Goal: Information Seeking & Learning: Learn about a topic

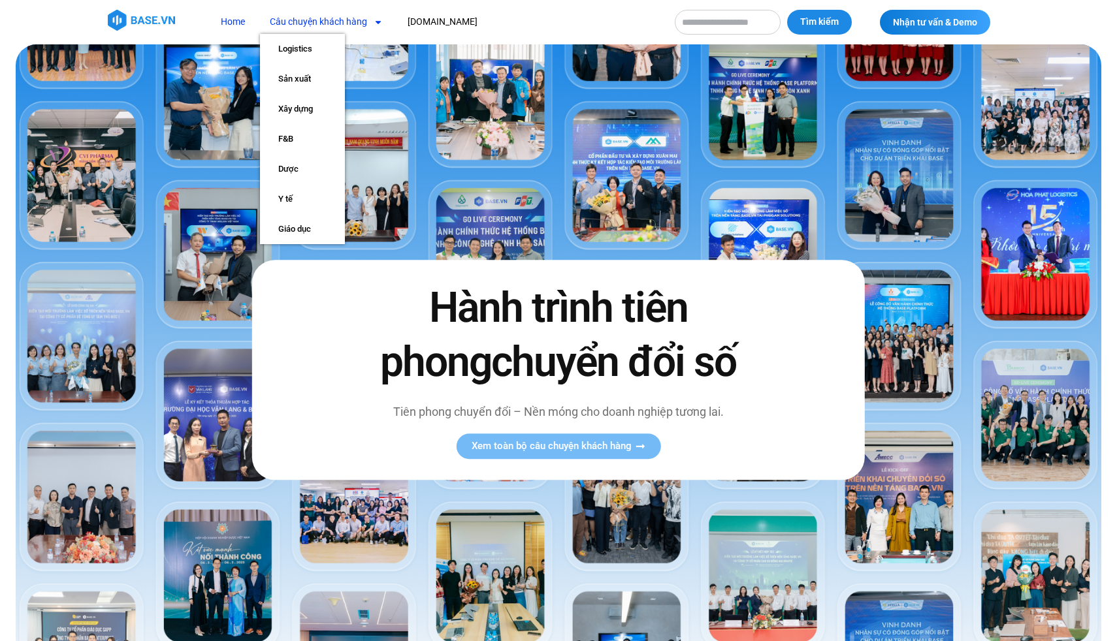
click at [312, 16] on link "Câu chuyện khách hàng" at bounding box center [326, 22] width 133 height 24
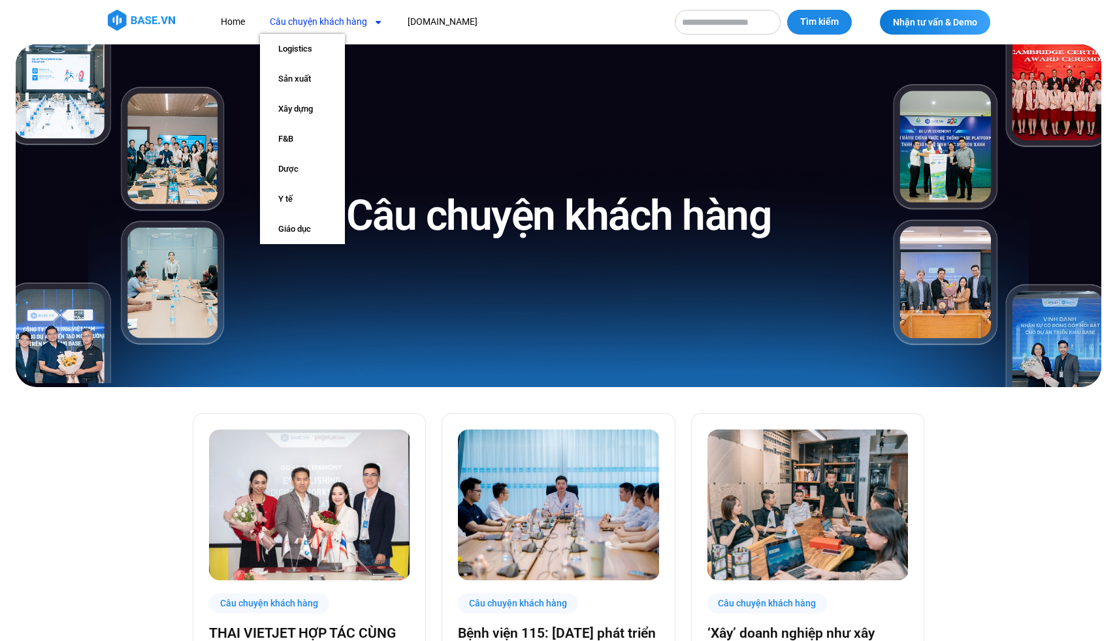
click at [319, 18] on link "Câu chuyện khách hàng" at bounding box center [326, 22] width 133 height 24
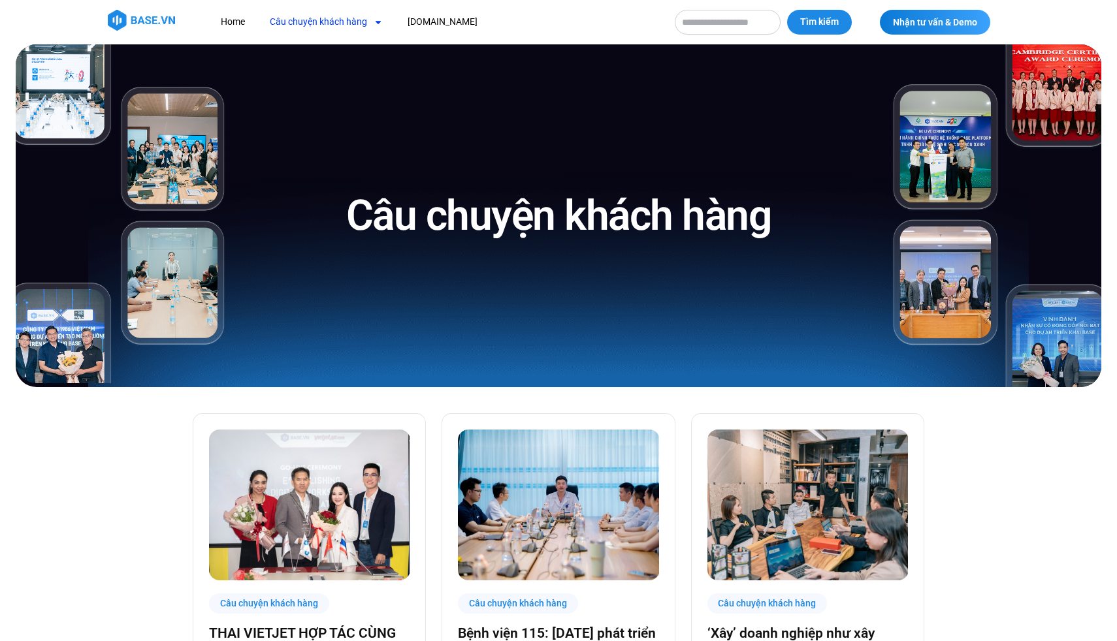
click at [319, 18] on link "Câu chuyện khách hàng" at bounding box center [326, 22] width 133 height 24
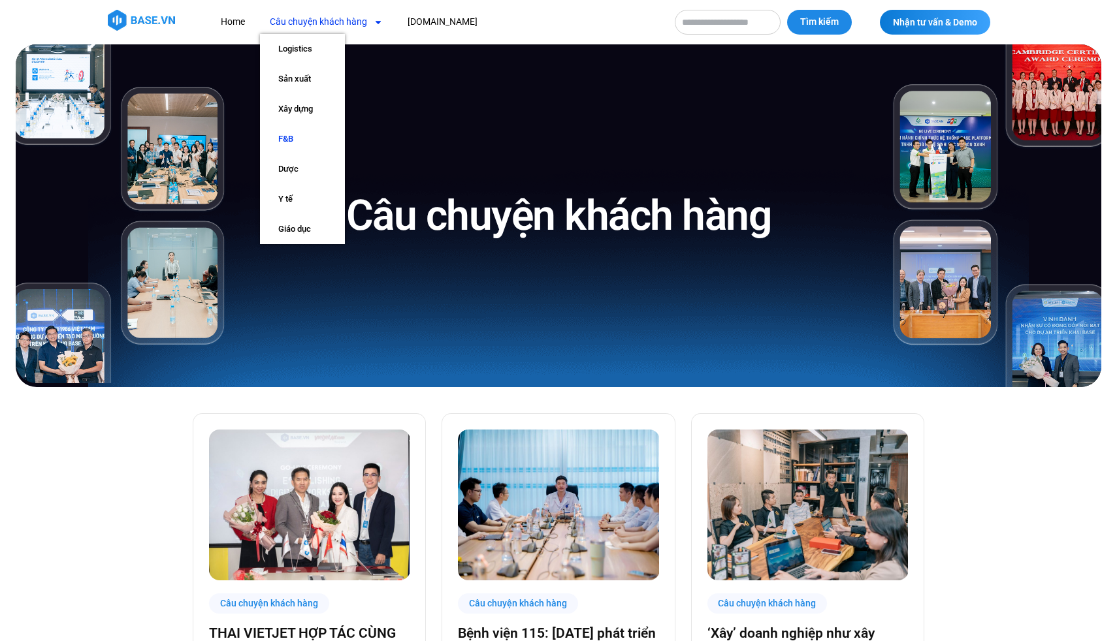
click at [295, 143] on link "F&B" at bounding box center [302, 139] width 85 height 30
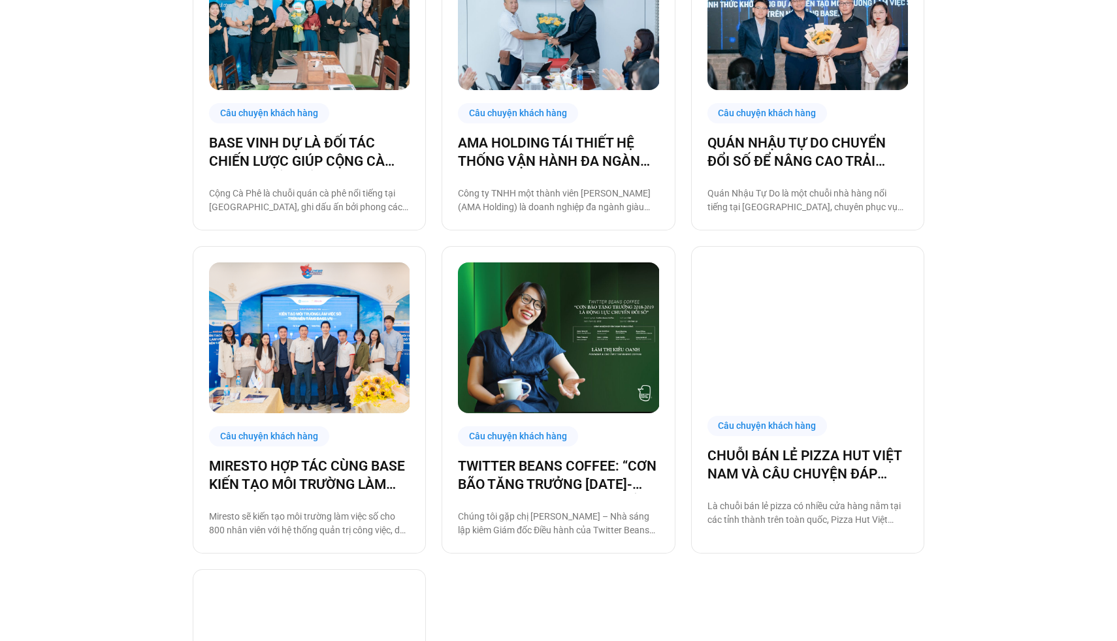
scroll to position [479, 0]
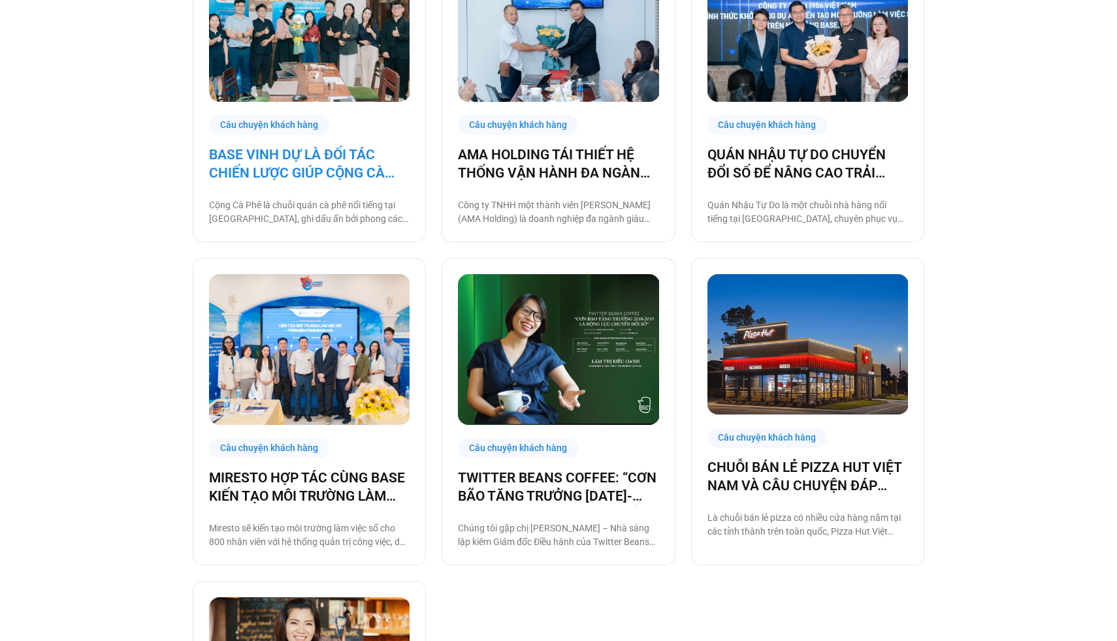
click at [359, 167] on link "BASE VINH DỰ LÀ ĐỐI TÁC CHIẾN LƯỢC GIÚP CỘNG CÀ PHÊ CHUYỂN ĐỔI SỐ VẬN HÀNH!" at bounding box center [309, 164] width 201 height 37
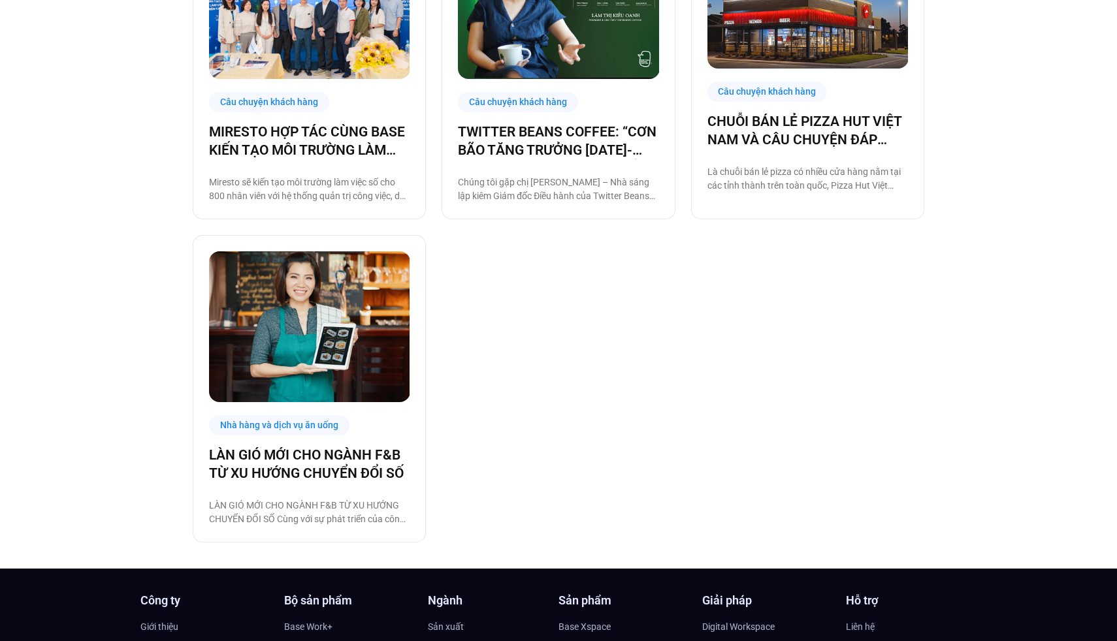
scroll to position [897, 0]
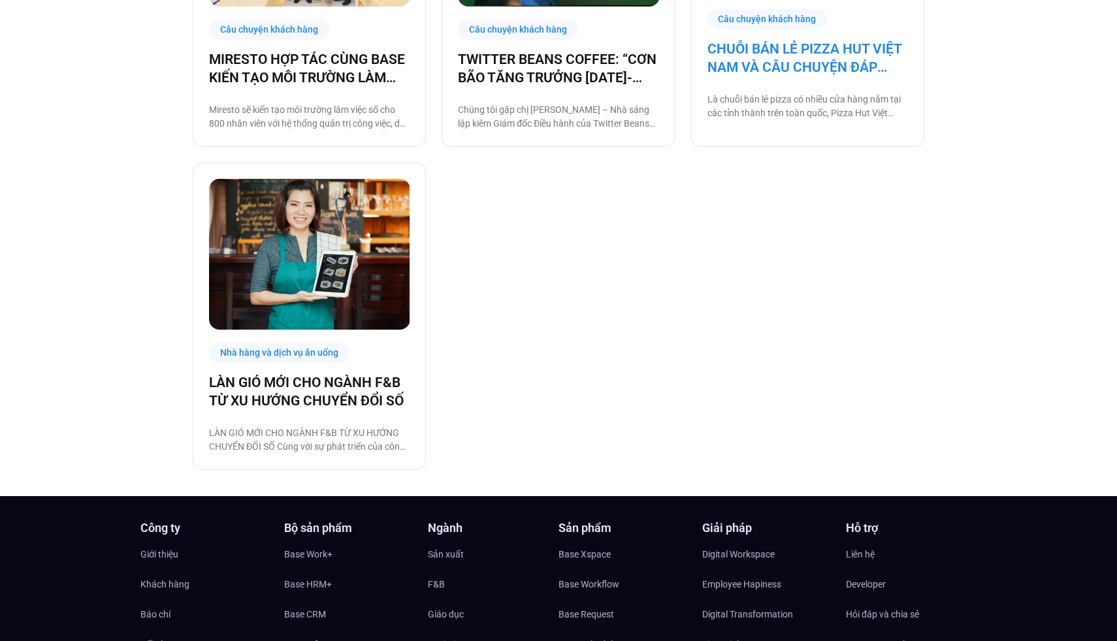
click at [847, 60] on link "CHUỖI BÁN LẺ PIZZA HUT VIỆT NAM VÀ CÂU CHUYỆN ĐÁP ỨNG NHU CẦU TUYỂN DỤNG CÙNG B…" at bounding box center [807, 58] width 201 height 37
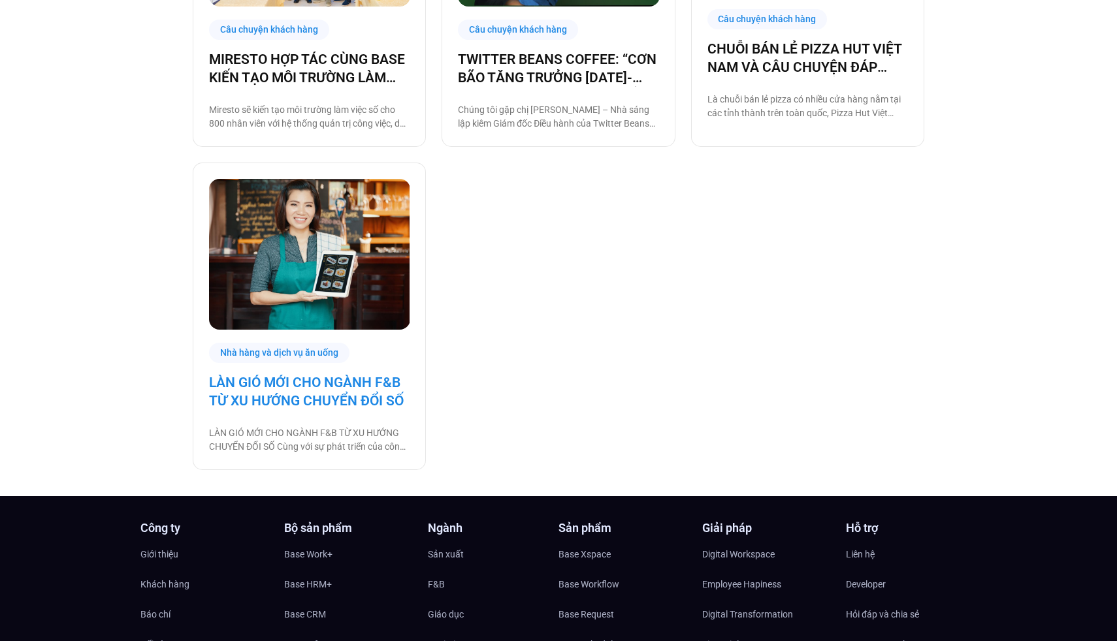
click at [329, 383] on link "LÀN GIÓ MỚI CHO NGÀNH F&B TỪ XU HƯỚNG CHUYỂN ĐỔI SỐ" at bounding box center [309, 392] width 201 height 37
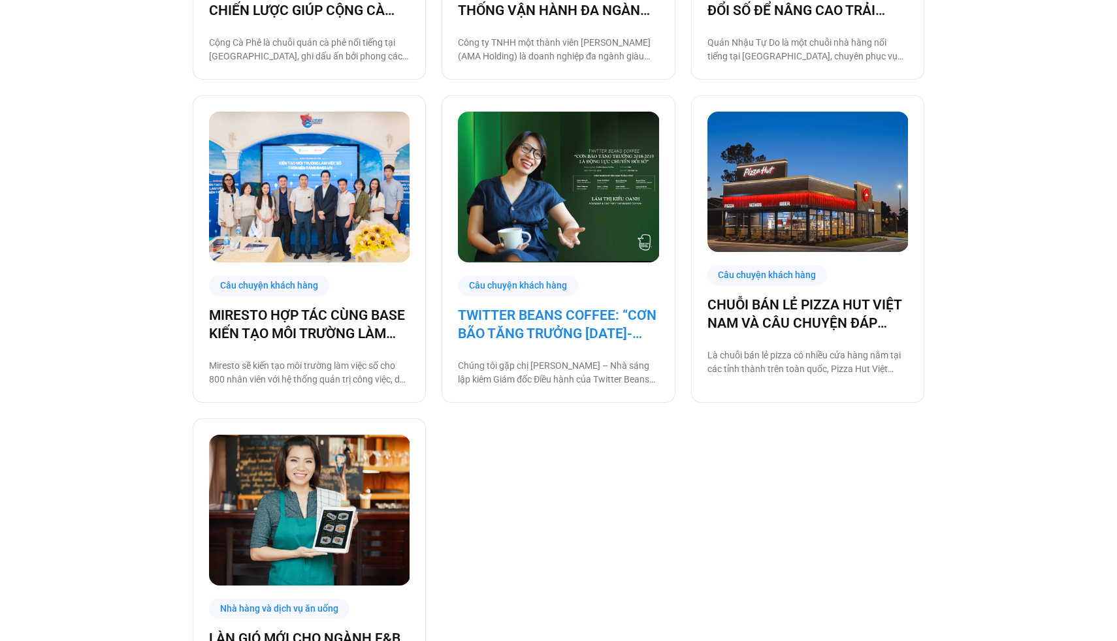
scroll to position [641, 0]
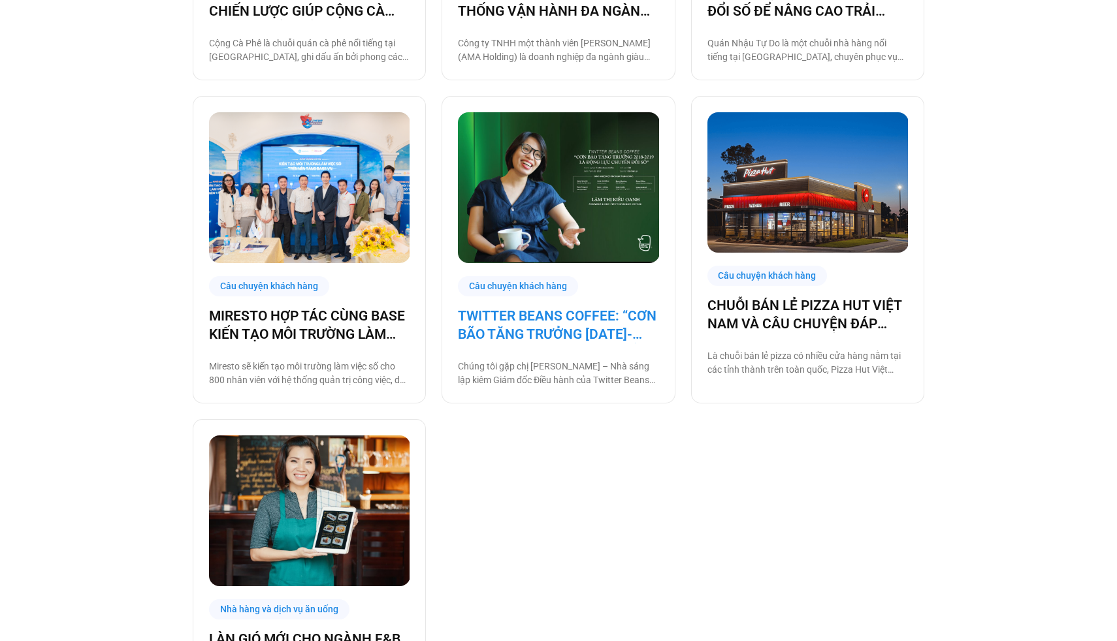
click at [573, 321] on link "TWITTER BEANS COFFEE: “CƠN BÃO TĂNG TRƯỞNG 2018-2019 LÀ ĐỘNG LỰC CHUYỂN ĐỔI SỐ”" at bounding box center [558, 325] width 201 height 37
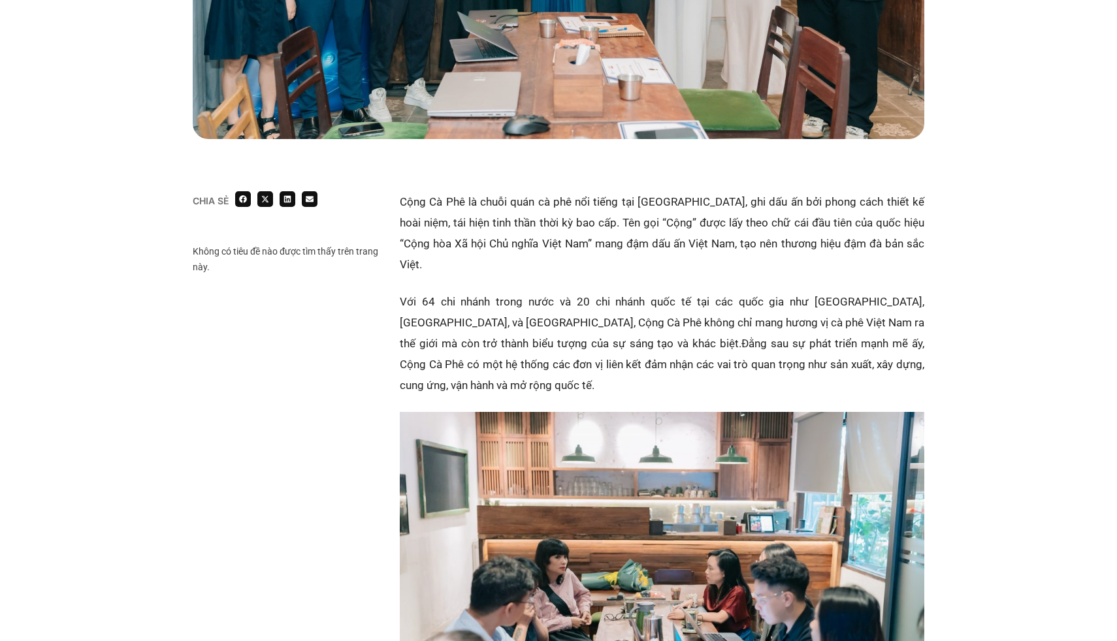
scroll to position [728, 0]
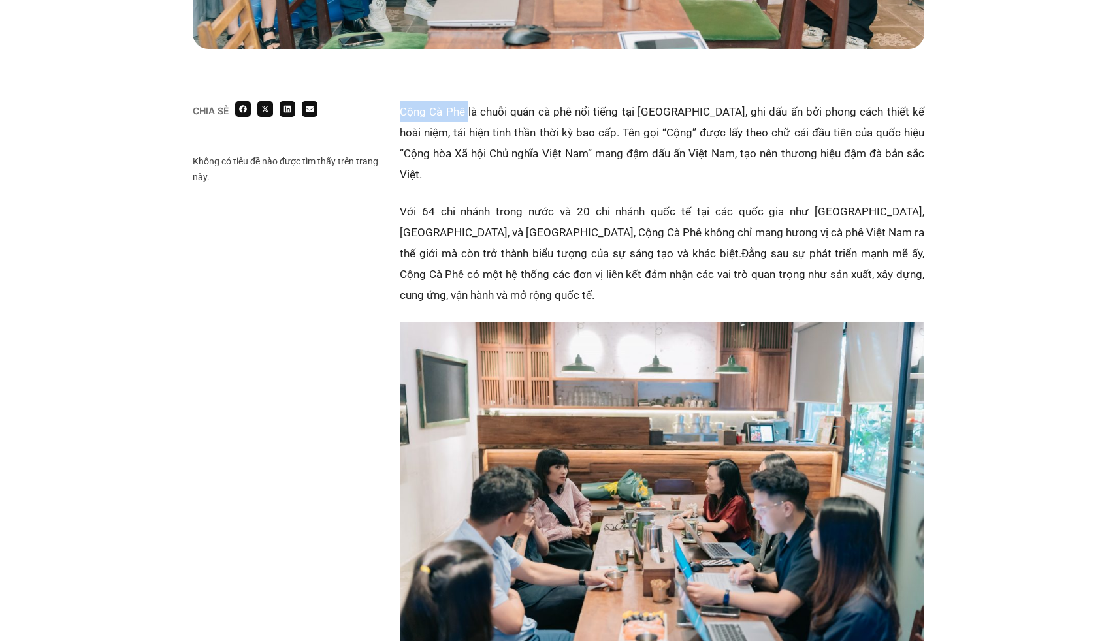
drag, startPoint x: 468, startPoint y: 110, endPoint x: 400, endPoint y: 110, distance: 67.9
click at [400, 110] on p "Cộng Cà Phê là chuỗi quán cà phê nổi tiếng tại Việt Nam, ghi dấu ấn bởi phong c…" at bounding box center [662, 143] width 525 height 84
copy p "Cộng Cà Phê"
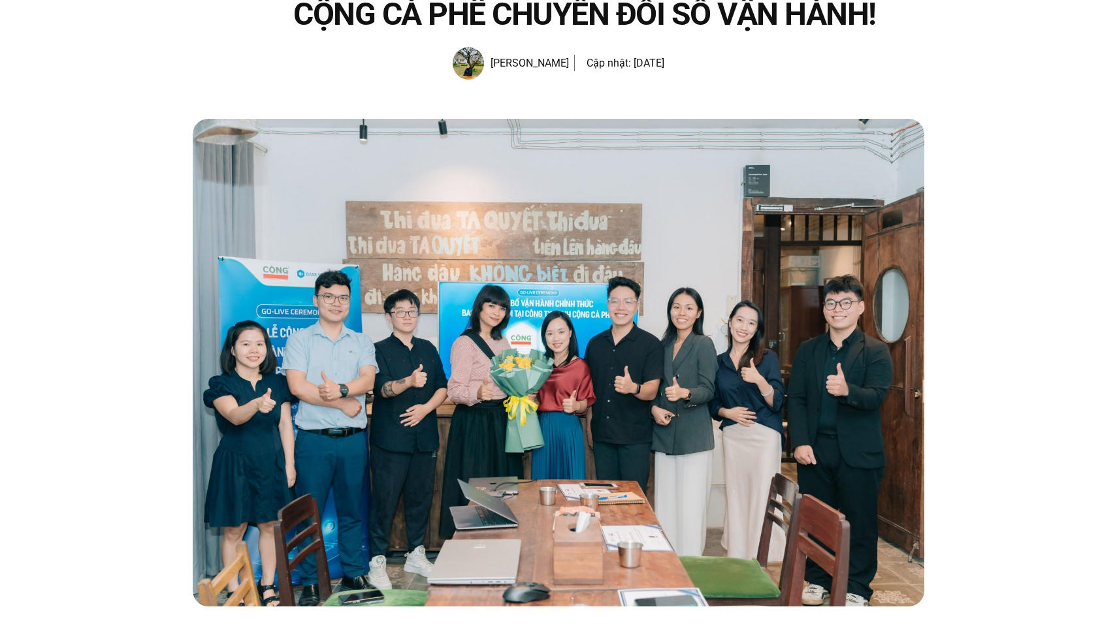
scroll to position [29, 0]
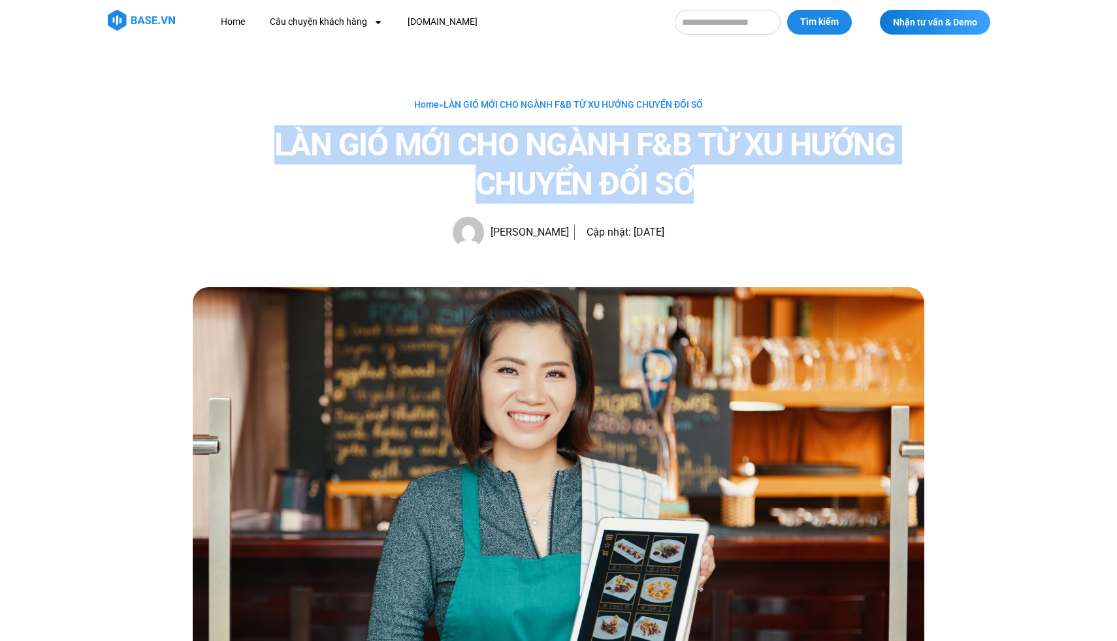
drag, startPoint x: 718, startPoint y: 179, endPoint x: 282, endPoint y: 145, distance: 437.6
click at [282, 145] on h1 "LÀN GIÓ MỚI CHO NGÀNH F&B TỪ XU HƯỚNG CHUYỂN ĐỔI SỐ" at bounding box center [584, 164] width 679 height 78
copy h1 "LÀN GIÓ MỚI CHO NGÀNH F&B TỪ XU HƯỚNG CHUYỂN ĐỔI SỐ"
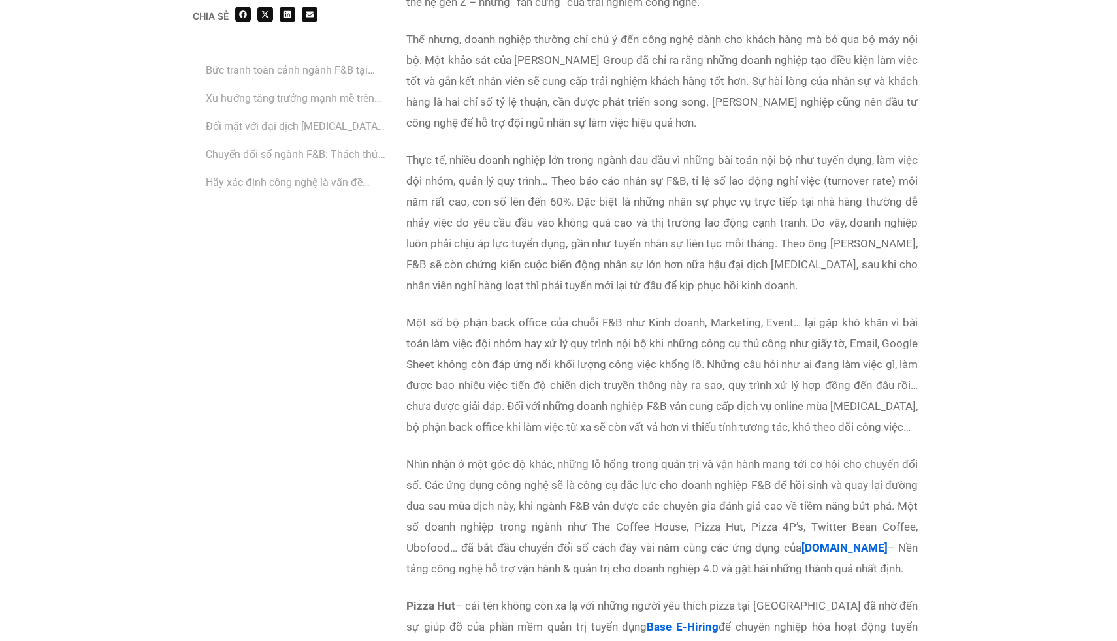
scroll to position [2317, 0]
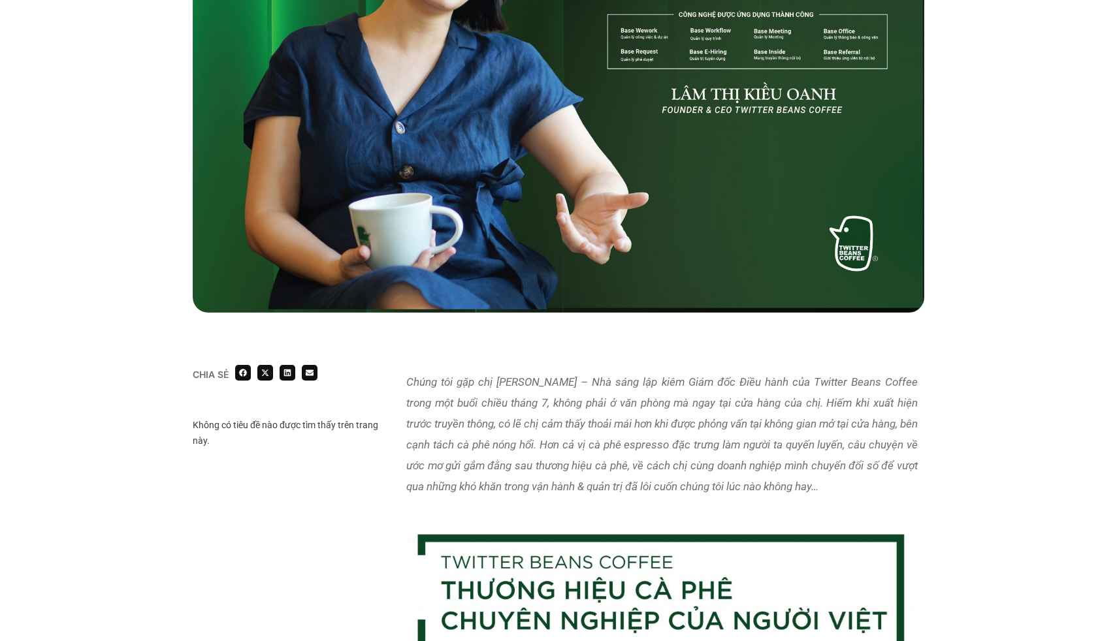
scroll to position [613, 0]
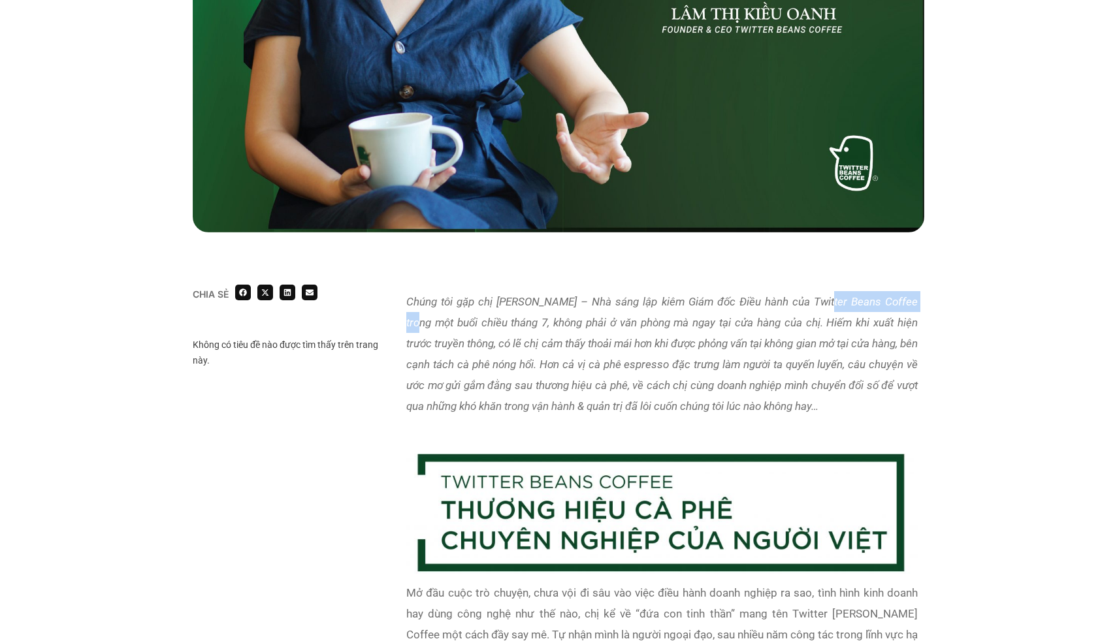
drag, startPoint x: 922, startPoint y: 302, endPoint x: 817, endPoint y: 302, distance: 105.2
click at [817, 302] on div "Chúng tôi gặp chị [PERSON_NAME] – Nhà sáng lập kiêm Giám đốc Điều hành của Twit…" at bounding box center [662, 362] width 525 height 155
copy em "Twitter Beans Coffee"
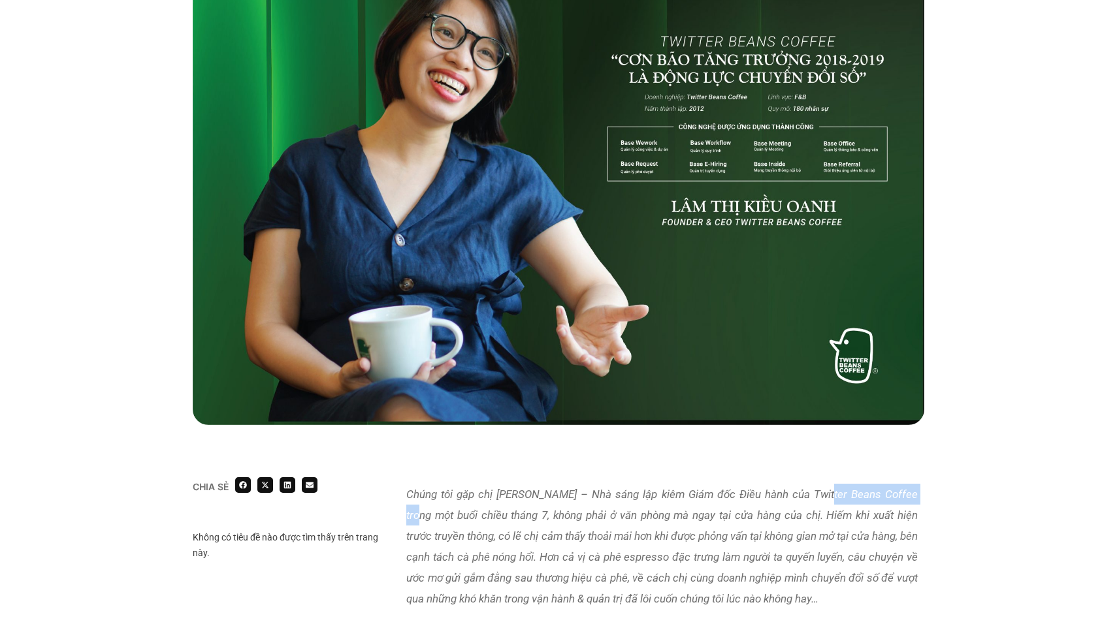
scroll to position [0, 0]
